Goal: Find contact information: Find contact information

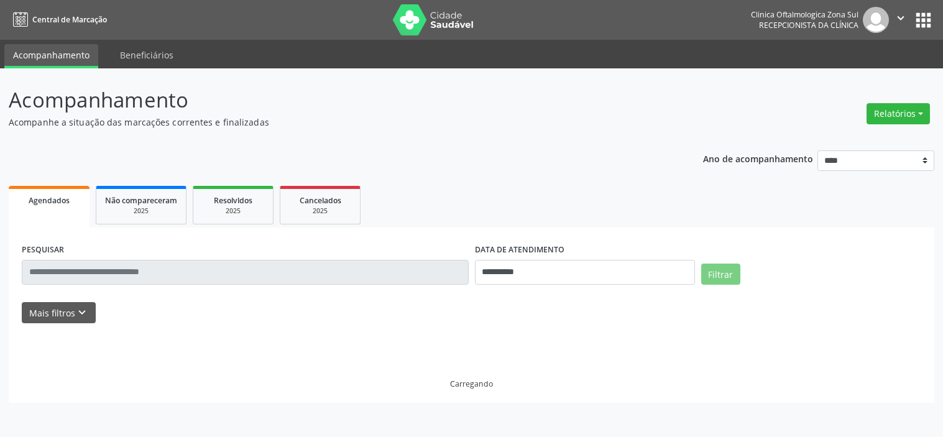
select select "*"
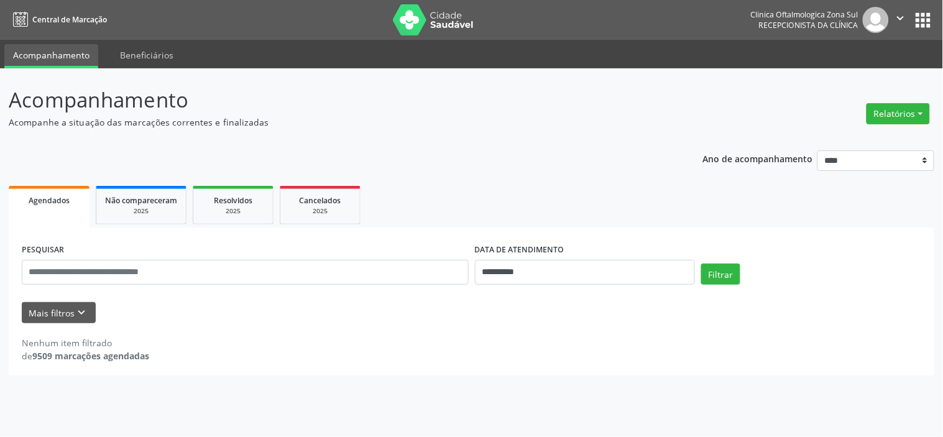
click at [76, 324] on div "Nenhum item filtrado de 9509 marcações agendadas" at bounding box center [471, 342] width 899 height 39
click at [86, 318] on icon "keyboard_arrow_down" at bounding box center [82, 313] width 14 height 14
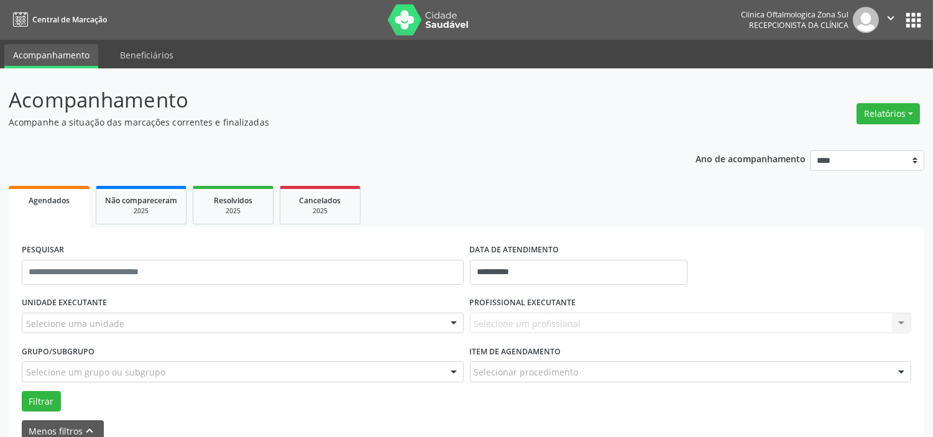
click at [144, 326] on div "Selecione uma unidade" at bounding box center [243, 323] width 442 height 21
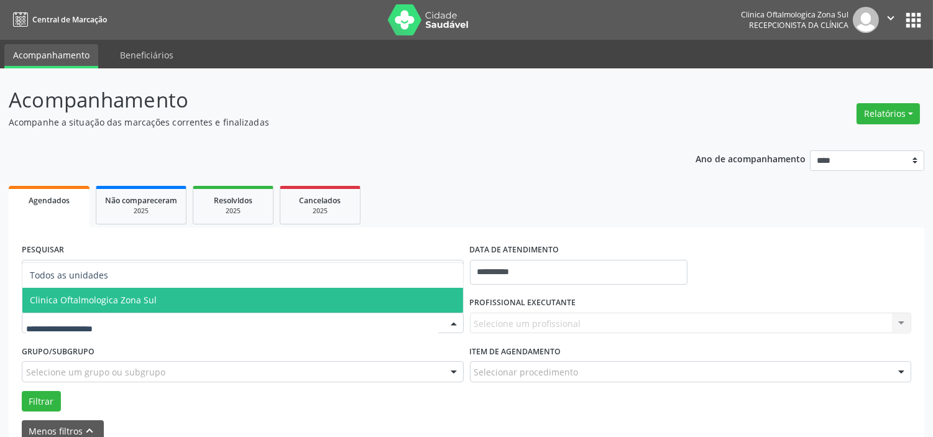
click at [150, 301] on span "Clinica Oftalmologica Zona Sul" at bounding box center [93, 300] width 127 height 12
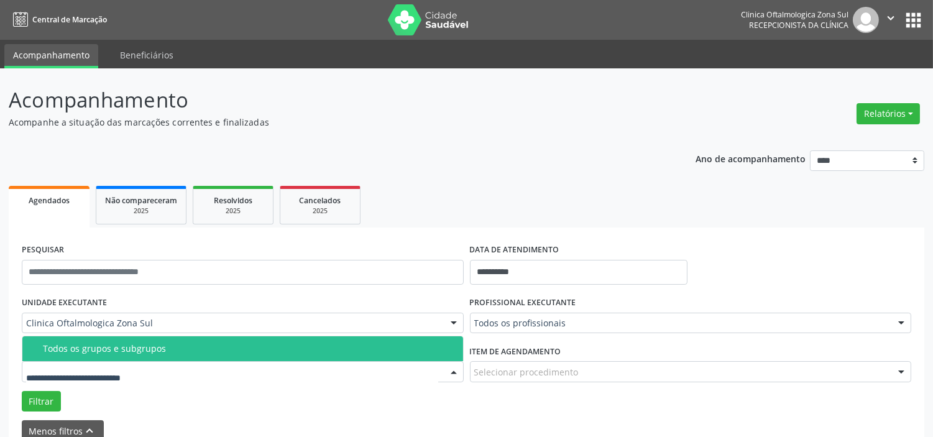
drag, startPoint x: 153, startPoint y: 367, endPoint x: 154, endPoint y: 359, distance: 8.2
click at [157, 344] on div "Todos os grupos e subgrupos" at bounding box center [249, 349] width 413 height 10
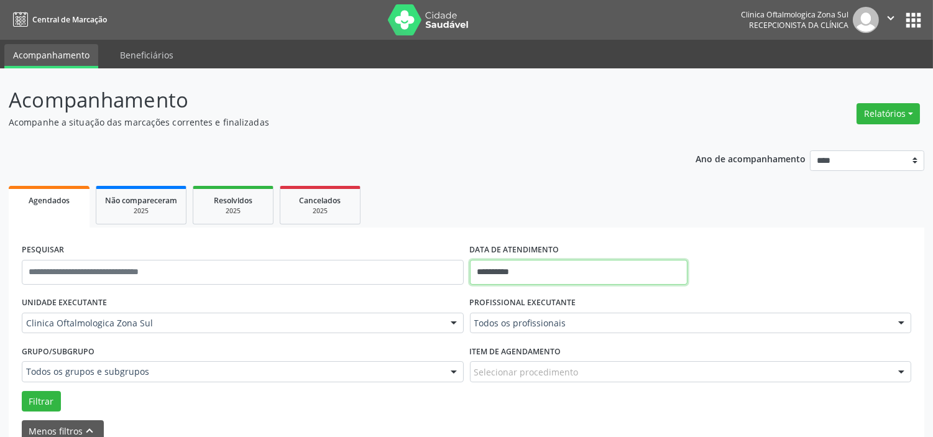
click at [560, 269] on input "**********" at bounding box center [579, 272] width 218 height 25
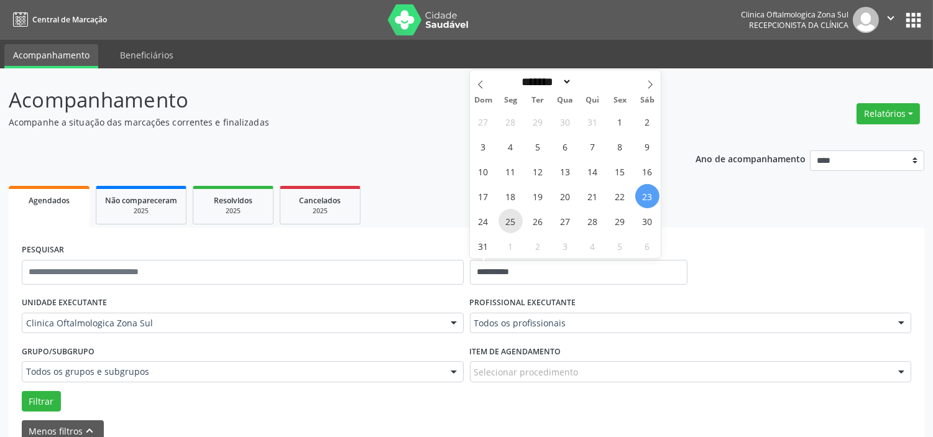
click at [508, 224] on span "25" at bounding box center [511, 221] width 24 height 24
type input "**********"
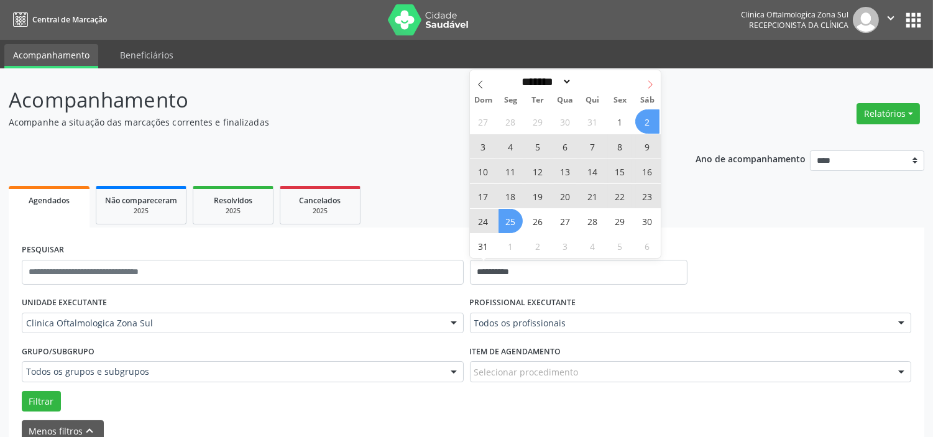
click at [649, 80] on icon at bounding box center [650, 84] width 9 height 9
select select "*"
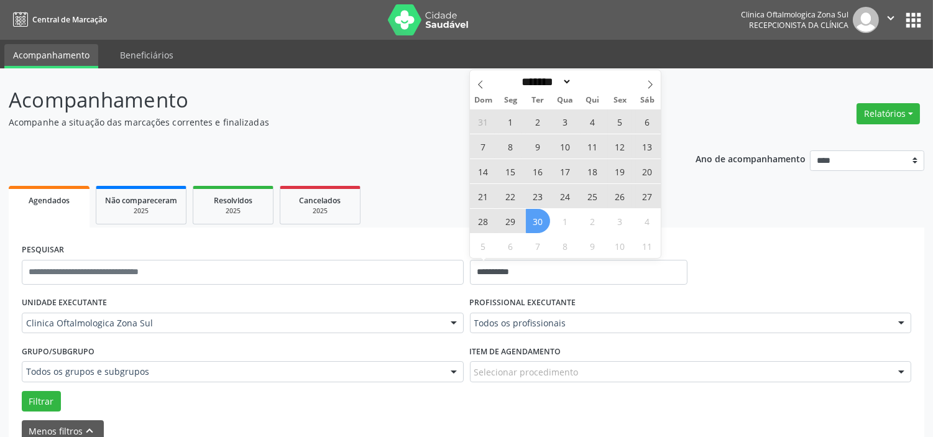
click at [533, 221] on span "30" at bounding box center [538, 221] width 24 height 24
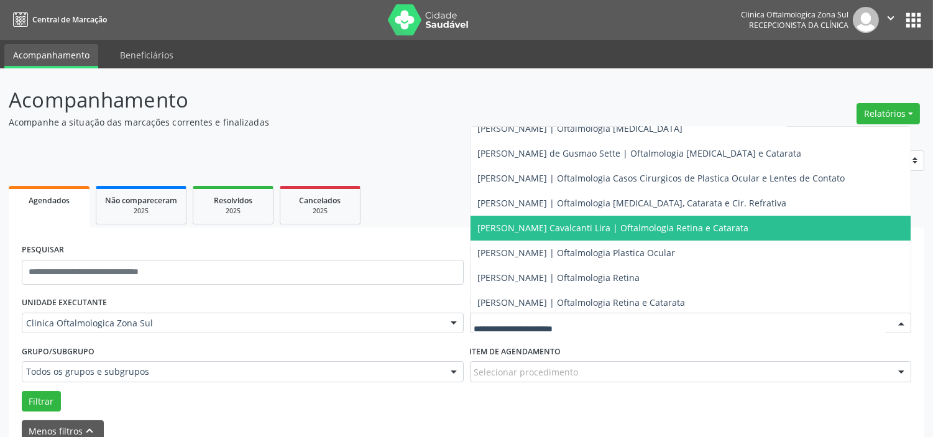
scroll to position [113, 0]
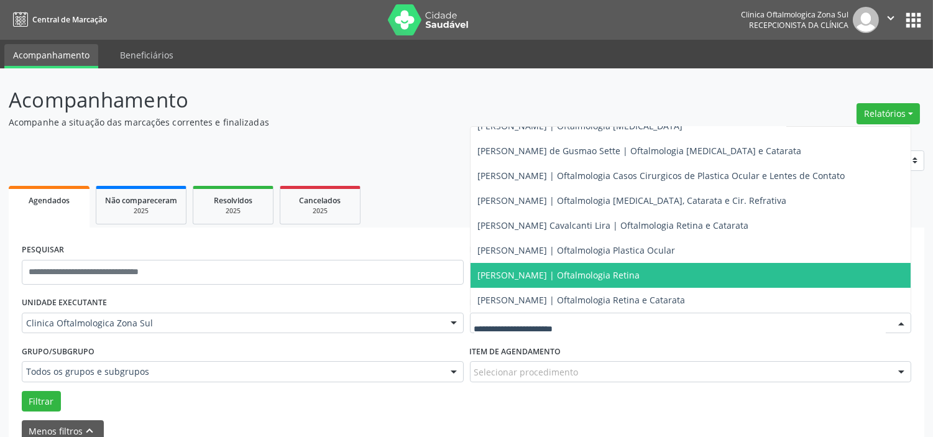
click at [510, 271] on span "[PERSON_NAME] | Oftalmologia Retina" at bounding box center [559, 275] width 162 height 12
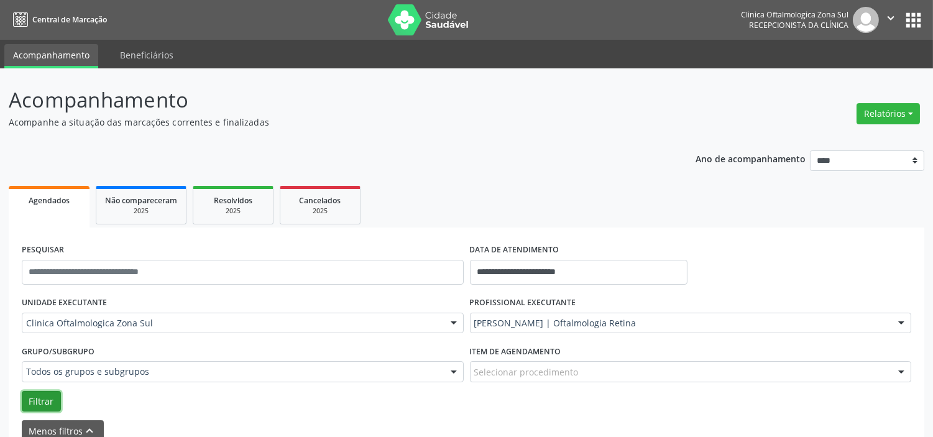
click at [44, 401] on button "Filtrar" at bounding box center [41, 401] width 39 height 21
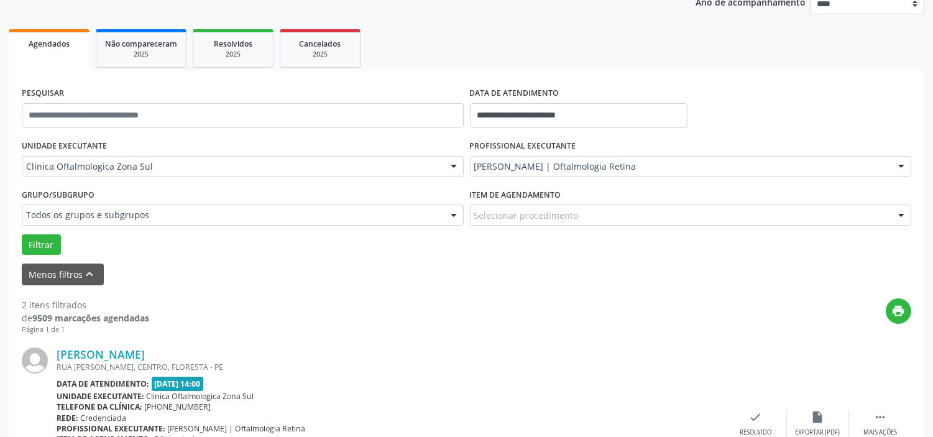
scroll to position [433, 0]
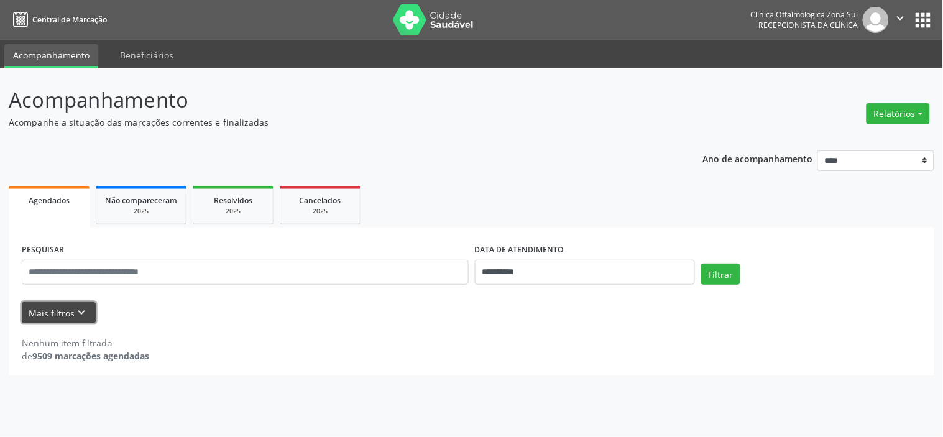
click at [81, 319] on button "Mais filtros keyboard_arrow_down" at bounding box center [59, 313] width 74 height 22
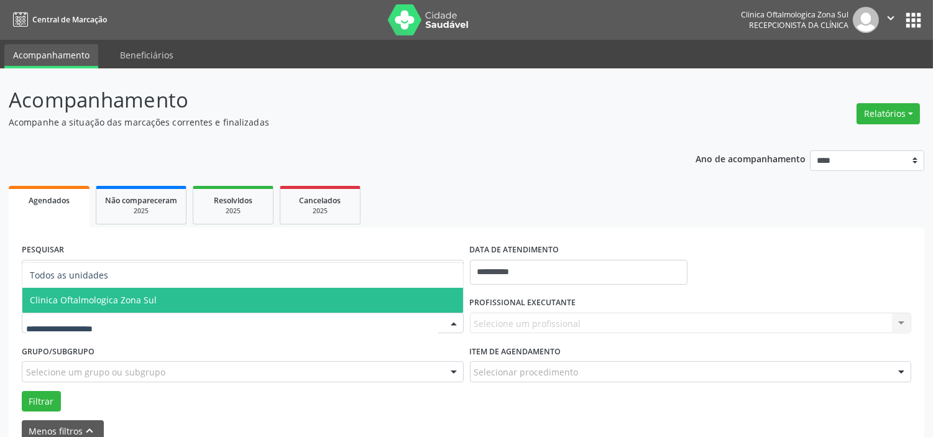
click at [144, 303] on span "Clinica Oftalmologica Zona Sul" at bounding box center [93, 300] width 127 height 12
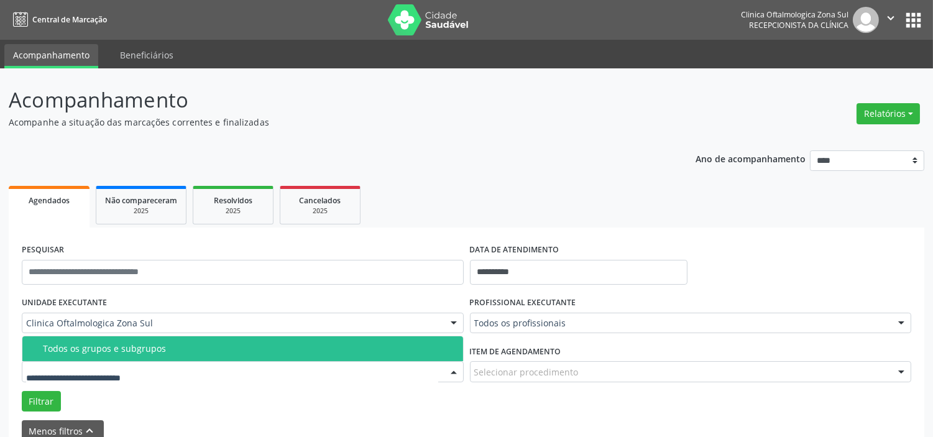
click at [158, 353] on span "Todos os grupos e subgrupos" at bounding box center [242, 348] width 441 height 25
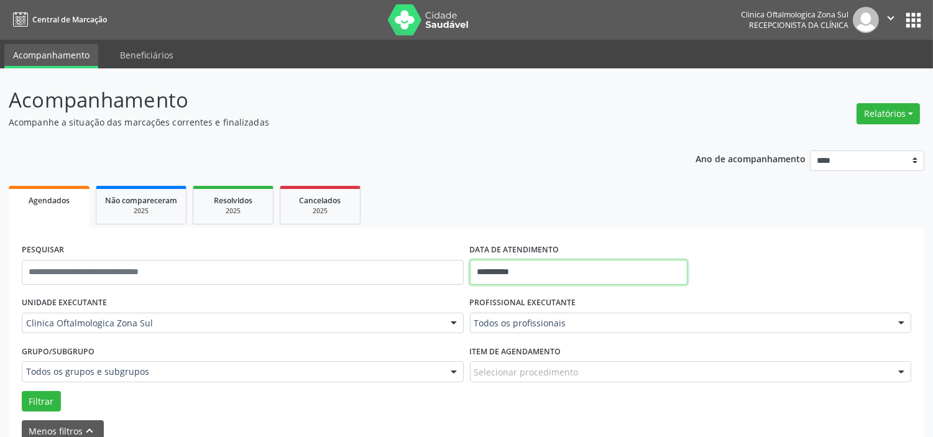
click at [538, 270] on input "**********" at bounding box center [579, 272] width 218 height 25
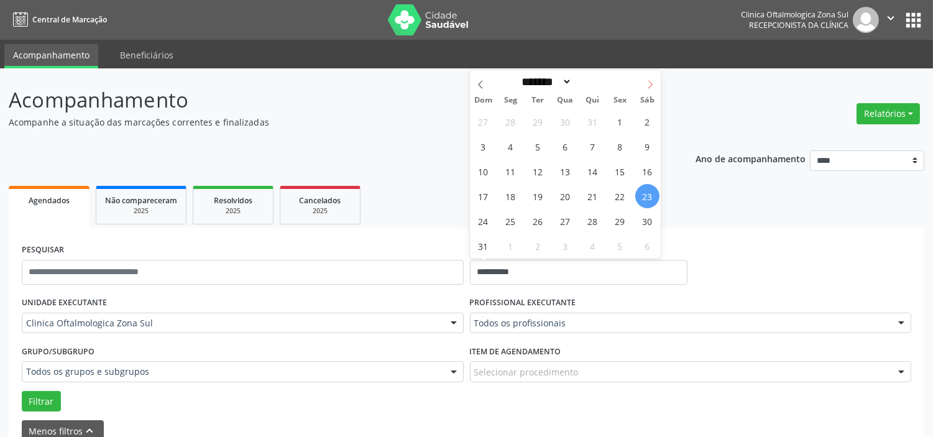
click at [646, 91] on span at bounding box center [650, 80] width 21 height 21
select select "*"
click at [530, 224] on span "30" at bounding box center [538, 221] width 24 height 24
type input "**********"
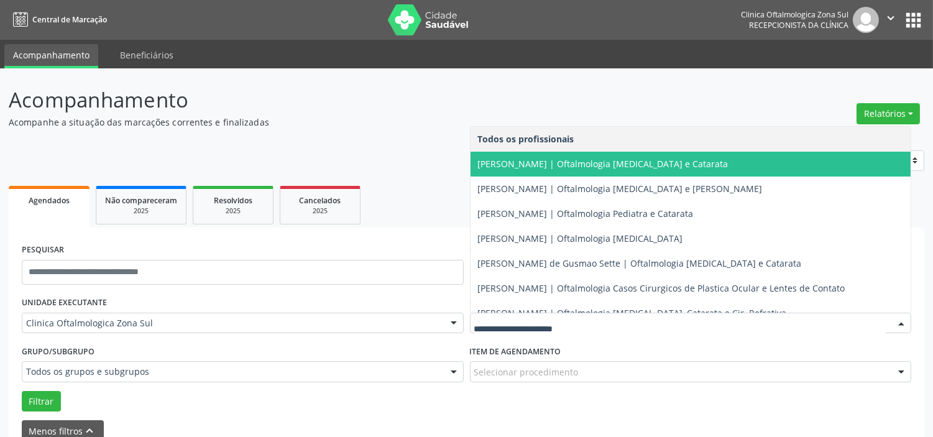
click at [538, 168] on span "[PERSON_NAME] | Oftalmologia [MEDICAL_DATA] e Catarata" at bounding box center [603, 164] width 251 height 12
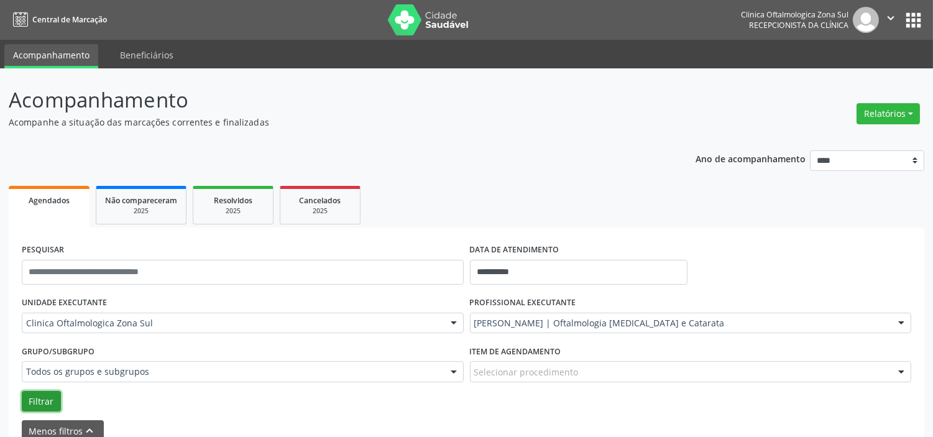
click at [48, 405] on button "Filtrar" at bounding box center [41, 401] width 39 height 21
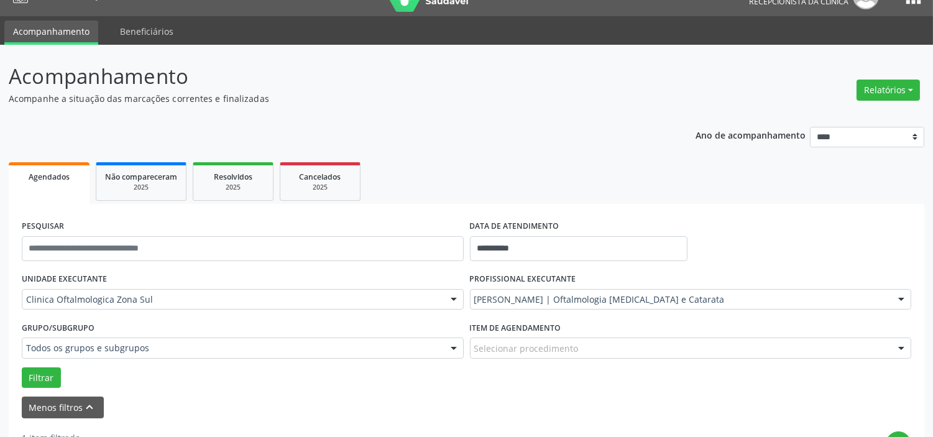
scroll to position [254, 0]
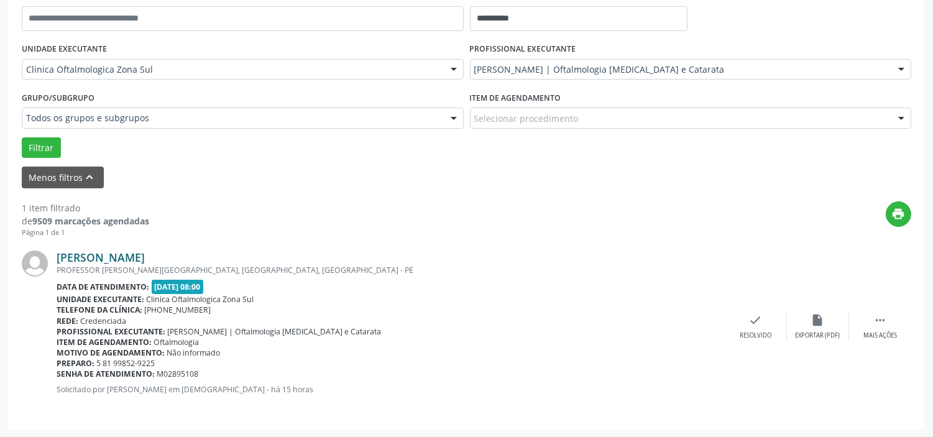
click at [145, 261] on link "[PERSON_NAME]" at bounding box center [101, 258] width 88 height 14
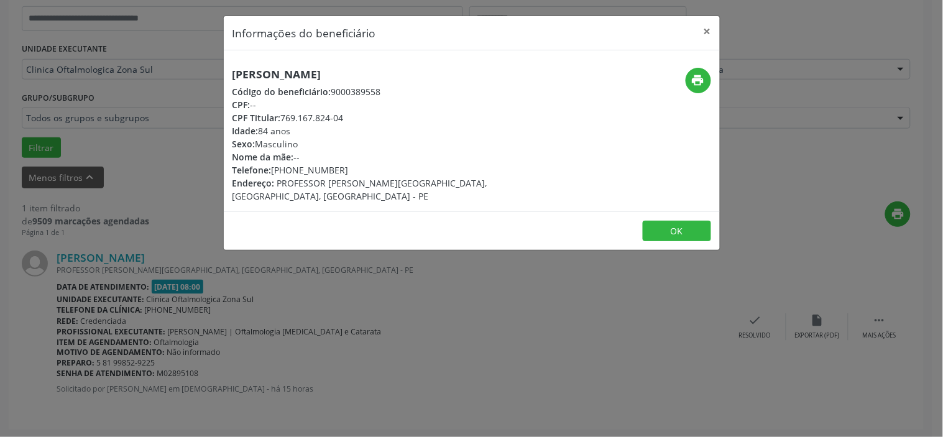
click at [319, 78] on h5 "[PERSON_NAME]" at bounding box center [388, 74] width 313 height 13
copy div "[PERSON_NAME]"
click at [277, 170] on div "Telefone: [PHONE_NUMBER]" at bounding box center [388, 169] width 313 height 13
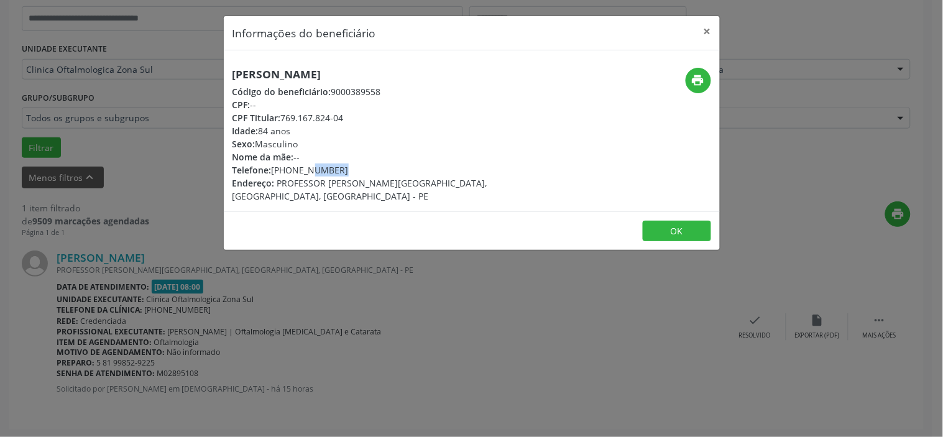
drag, startPoint x: 346, startPoint y: 170, endPoint x: 367, endPoint y: 170, distance: 20.5
click at [364, 170] on div "Telefone: [PHONE_NUMBER]" at bounding box center [388, 169] width 313 height 13
copy div "81) 99852-9225"
click at [257, 133] on span "Idade:" at bounding box center [245, 131] width 26 height 12
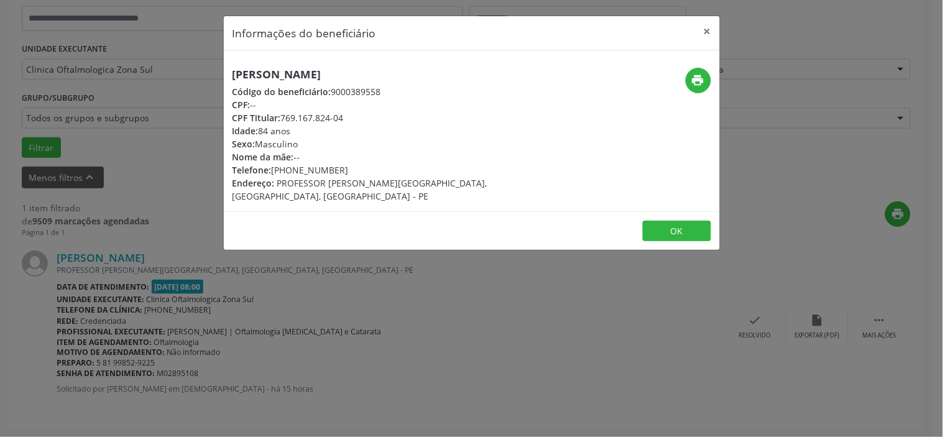
click at [257, 133] on span "Idade:" at bounding box center [245, 131] width 26 height 12
copy div "Idade: 84 anos"
click at [296, 275] on div "Informações do beneficiário × [PERSON_NAME] Código do beneficiário: 9000389558 …" at bounding box center [471, 218] width 943 height 437
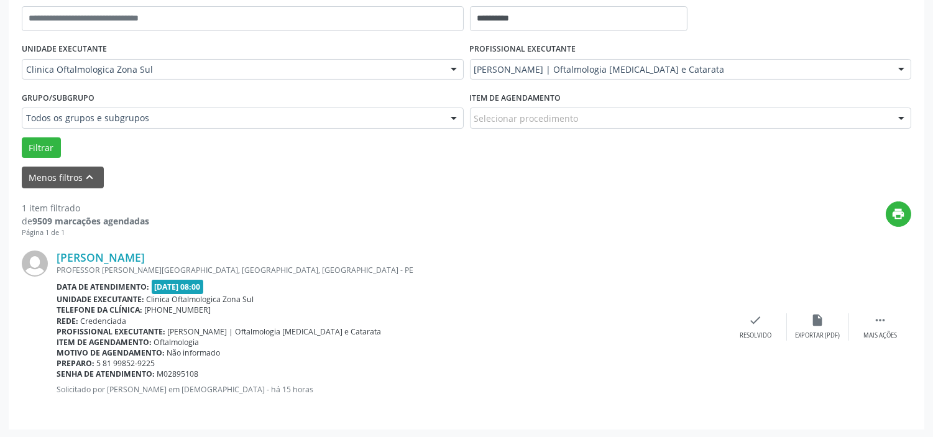
drag, startPoint x: 208, startPoint y: 376, endPoint x: 57, endPoint y: 376, distance: 151.0
click at [57, 377] on div "Senha de atendimento: M02895108" at bounding box center [391, 374] width 668 height 11
click at [55, 376] on div "[PERSON_NAME] PROFESSOR [GEOGRAPHIC_DATA], [GEOGRAPHIC_DATA], [GEOGRAPHIC_DATA]…" at bounding box center [466, 326] width 889 height 178
copy div "Senha de atendimento: M02895108"
